Goal: Understand process/instructions: Learn how to perform a task or action

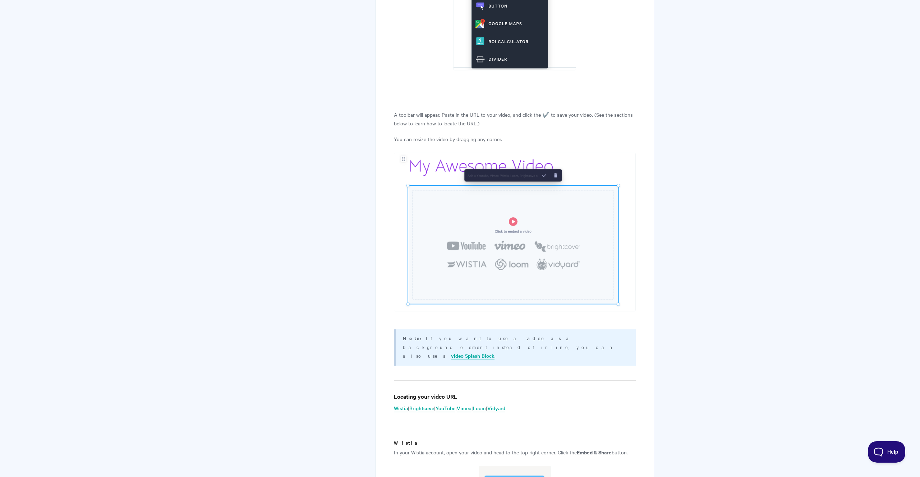
scroll to position [1195, 0]
click at [505, 404] on link "Vidyard" at bounding box center [496, 408] width 18 height 8
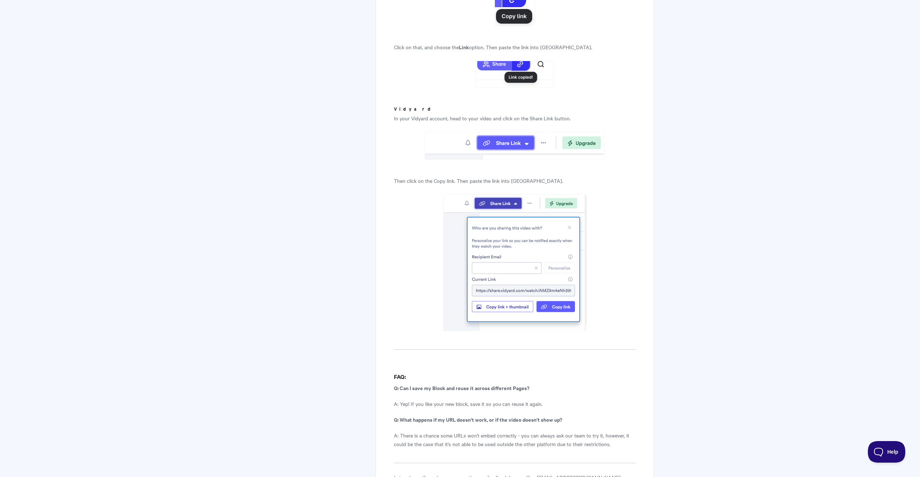
scroll to position [2430, 0]
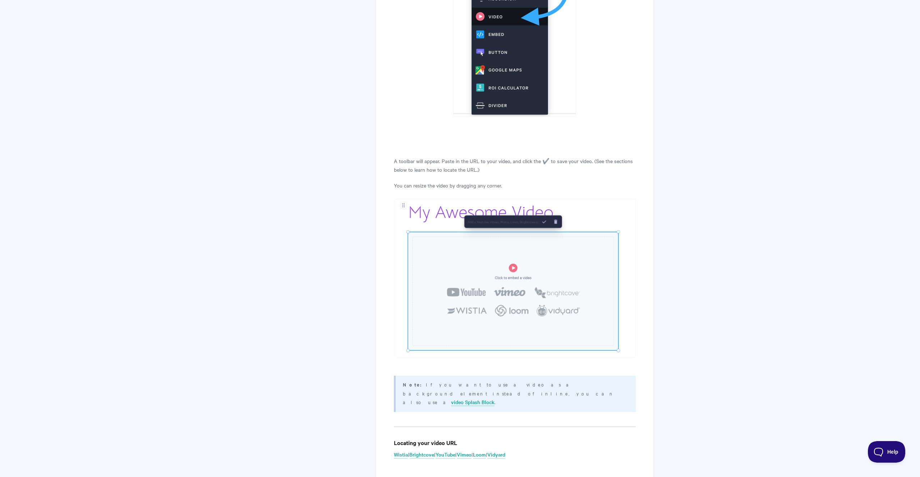
scroll to position [1146, 0]
click at [504, 453] on link "Vidyard" at bounding box center [496, 457] width 18 height 8
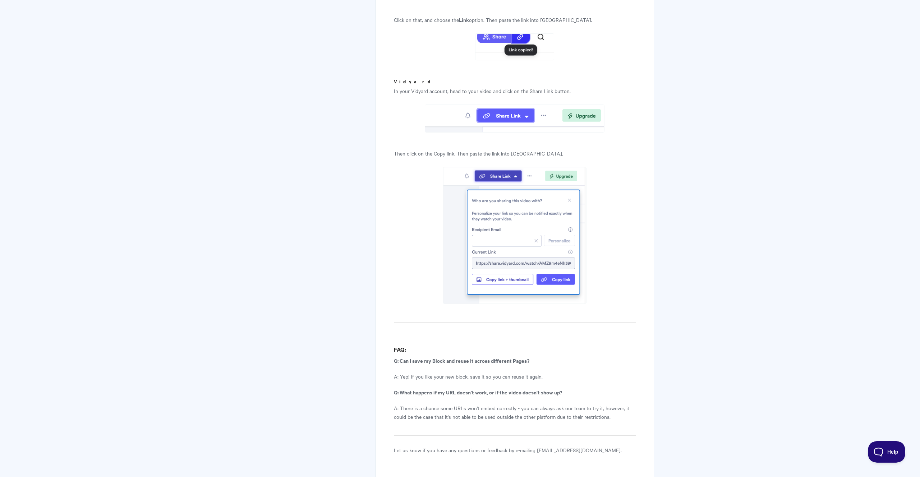
scroll to position [2459, 0]
